Goal: Task Accomplishment & Management: Manage account settings

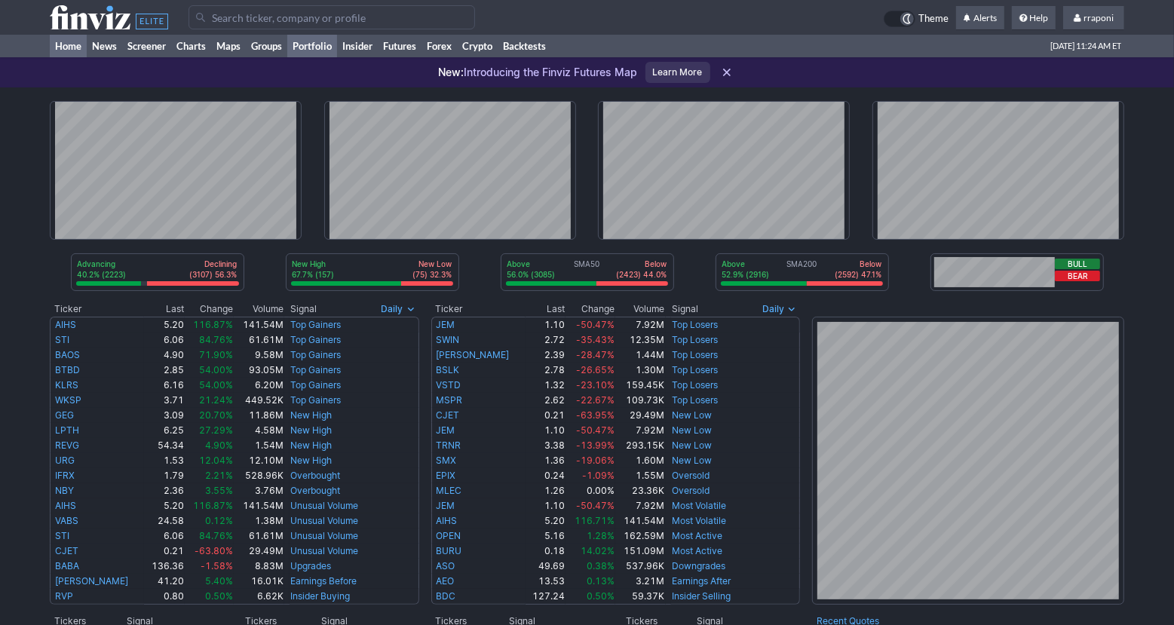
click at [317, 49] on link "Portfolio" at bounding box center [312, 46] width 50 height 23
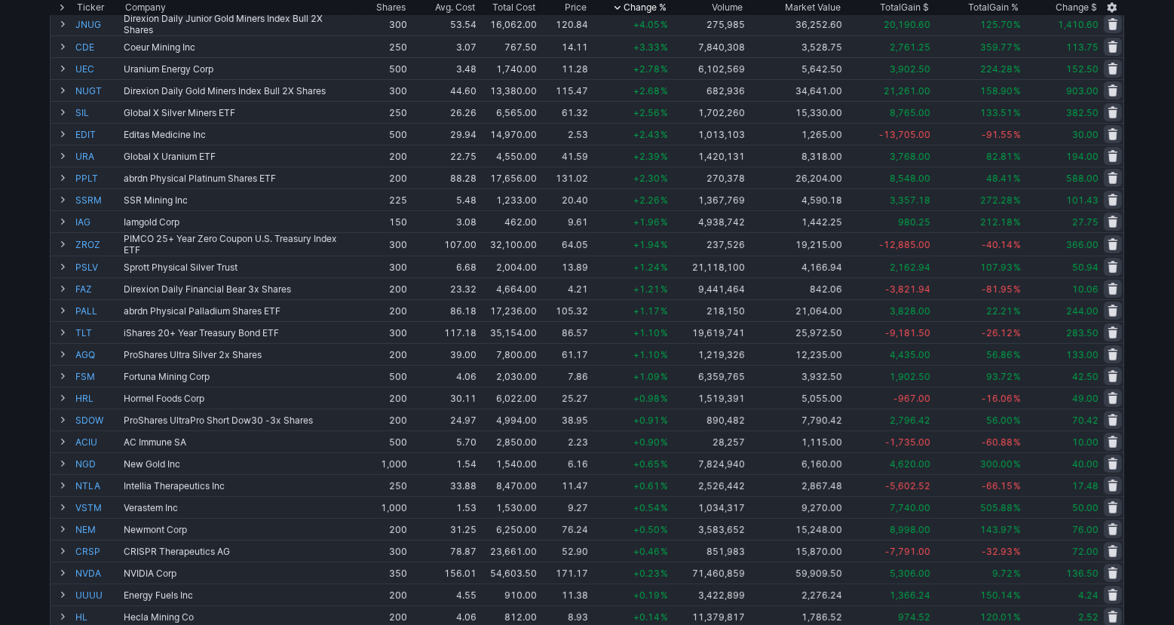
scroll to position [166, 0]
click at [1153, 158] on div "Add Tickers View Tickers Trades Ticker Company Shares Avg. Cost Total Cost Pric…" at bounding box center [587, 436] width 1174 height 956
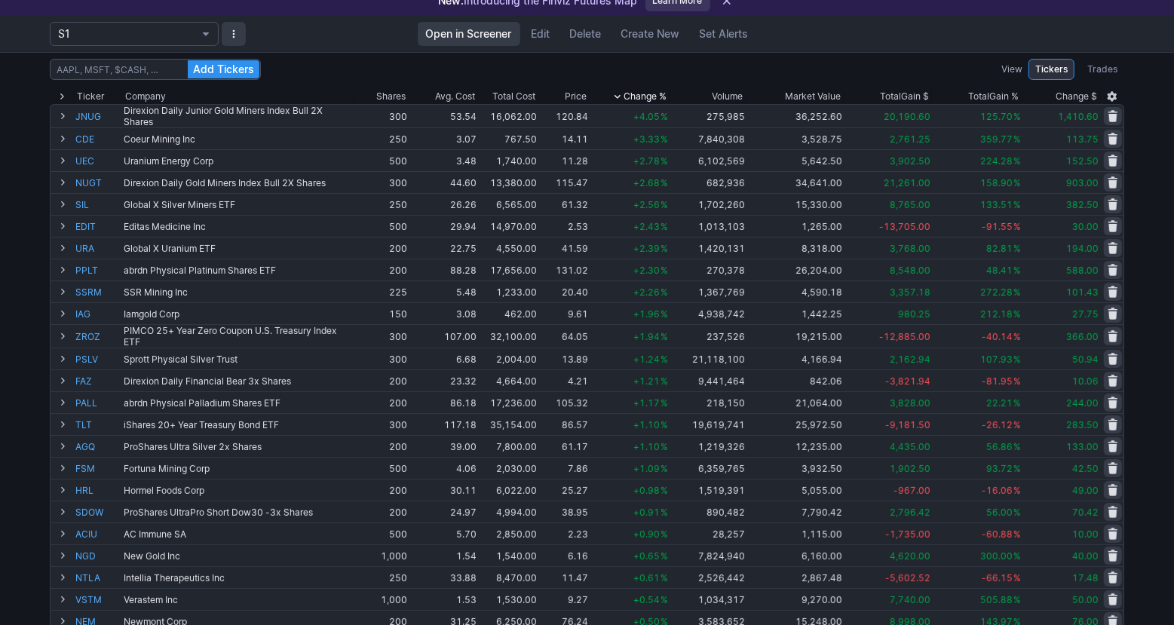
scroll to position [95, 0]
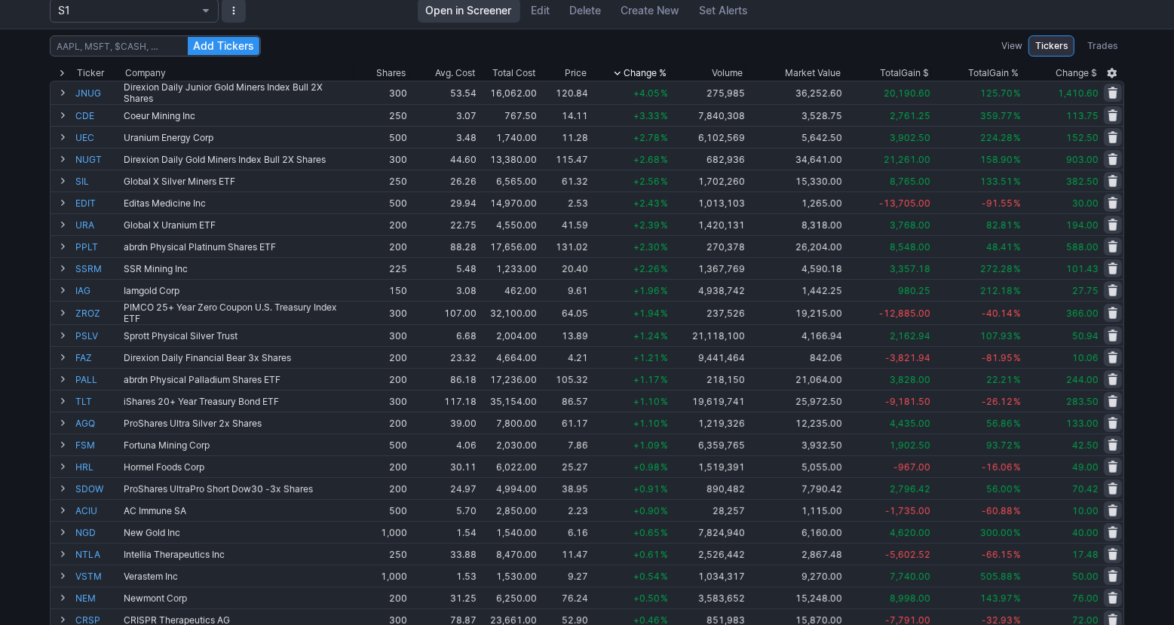
click at [1157, 139] on div "Add Tickers View Tickers Trades Ticker Company Shares Avg. Cost Total Cost Pric…" at bounding box center [587, 507] width 1174 height 956
